Goal: Information Seeking & Learning: Learn about a topic

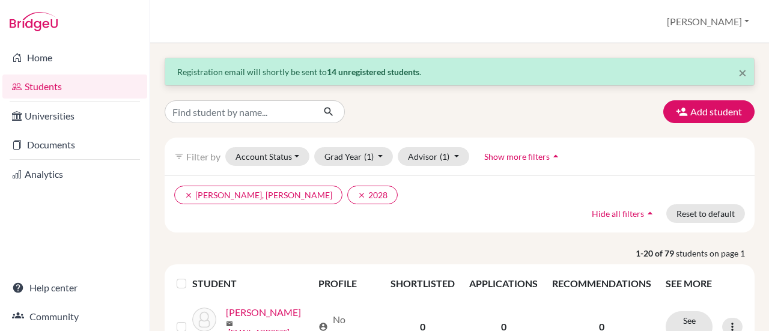
click at [40, 91] on link "Students" at bounding box center [74, 87] width 145 height 24
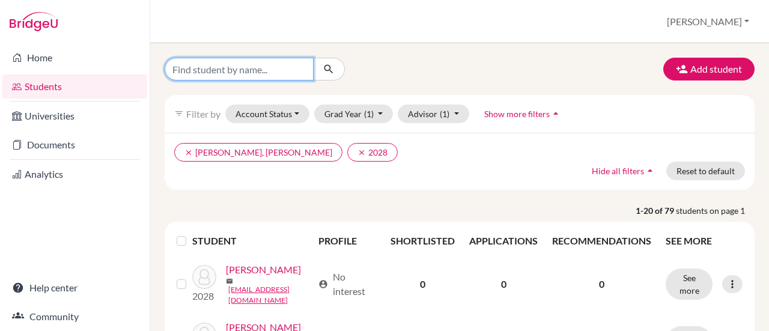
click at [165, 68] on input "Find student by name..." at bounding box center [239, 69] width 149 height 23
type input "rehan"
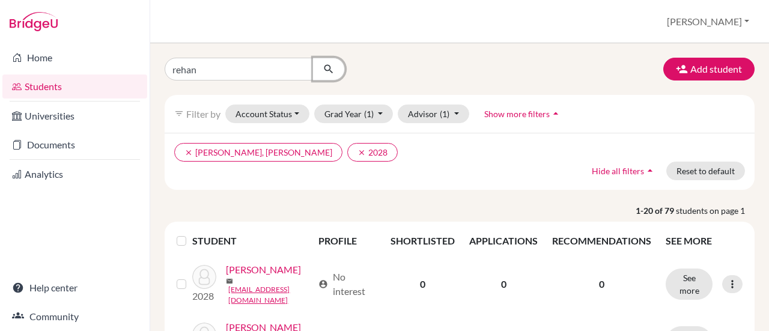
click at [323, 63] on icon "submit" at bounding box center [329, 69] width 12 height 12
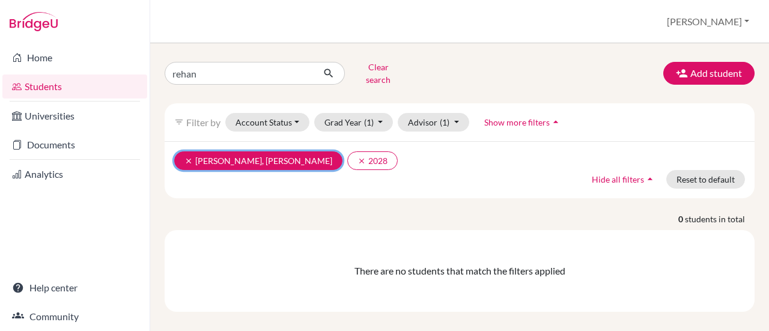
click at [186, 157] on icon "clear" at bounding box center [188, 161] width 8 height 8
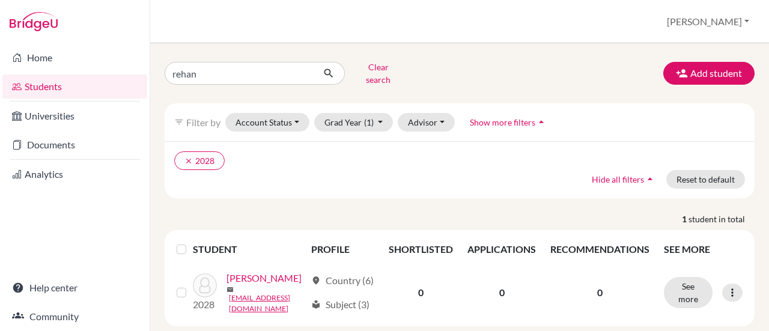
scroll to position [38, 0]
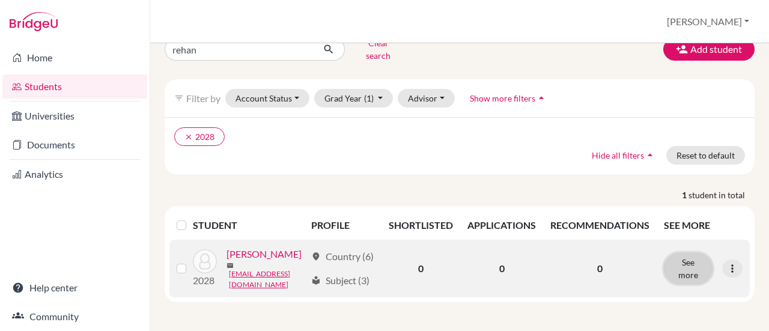
click at [687, 255] on button "See more" at bounding box center [688, 268] width 49 height 31
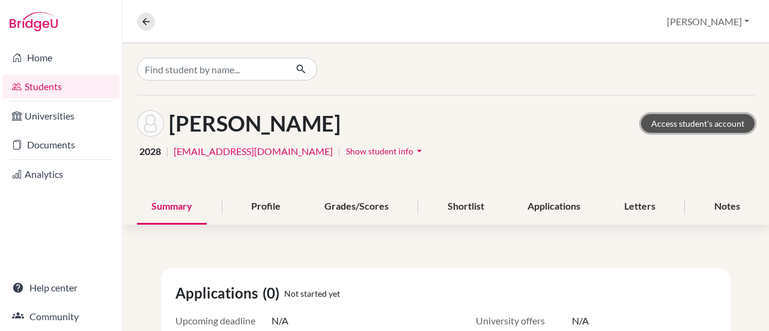
click at [654, 121] on link "Access student's account" at bounding box center [698, 123] width 114 height 19
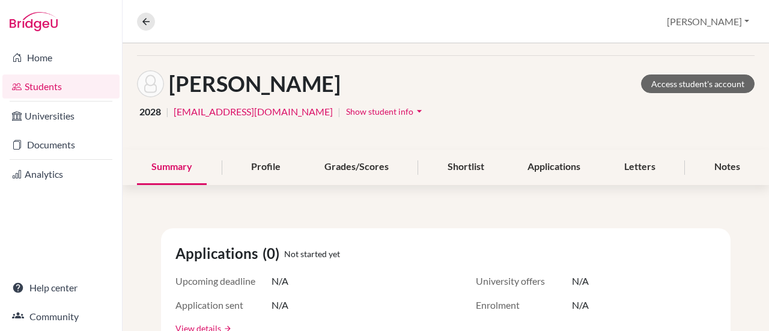
scroll to position [37, 0]
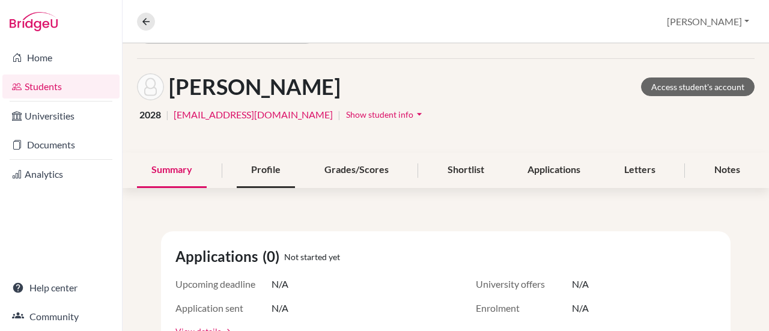
click at [255, 171] on div "Profile" at bounding box center [266, 170] width 58 height 35
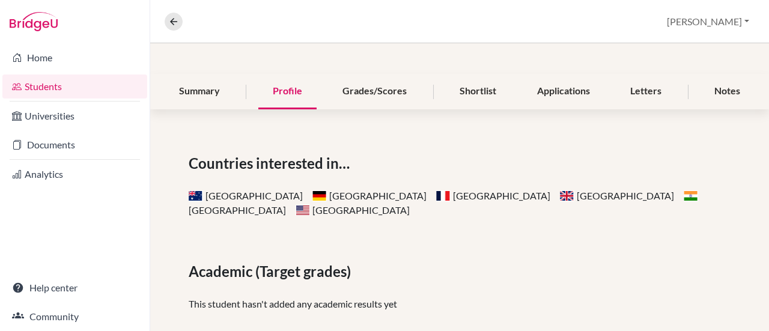
scroll to position [116, 0]
click at [363, 87] on div "Grades/Scores" at bounding box center [374, 90] width 93 height 35
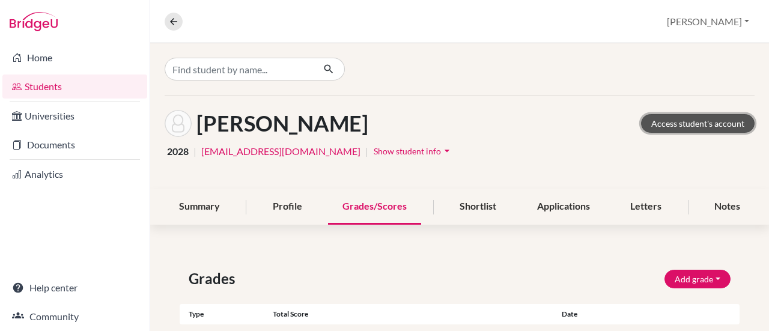
click at [657, 120] on link "Access student's account" at bounding box center [698, 123] width 114 height 19
